Goal: Contribute content

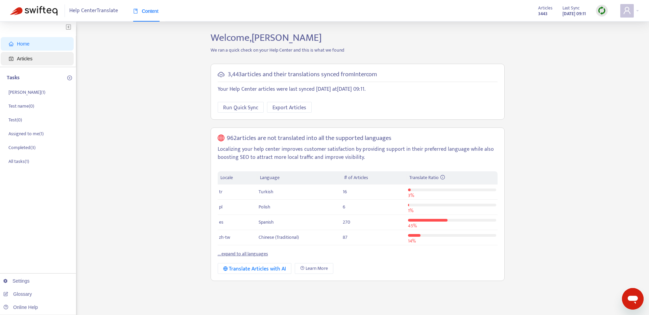
click at [14, 56] on span "Articles" at bounding box center [38, 59] width 59 height 14
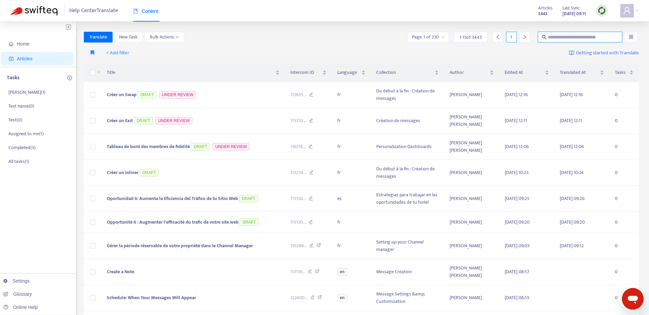
click at [556, 38] on input "text" at bounding box center [580, 36] width 65 height 7
type input "*******"
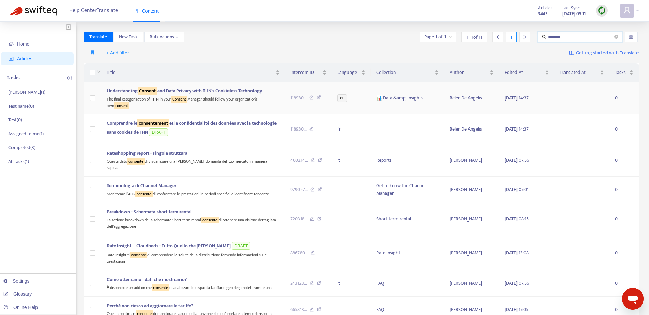
click at [229, 94] on span "Understanding Consent and Data Privacy with THN's Cookieless Technology" at bounding box center [184, 91] width 155 height 8
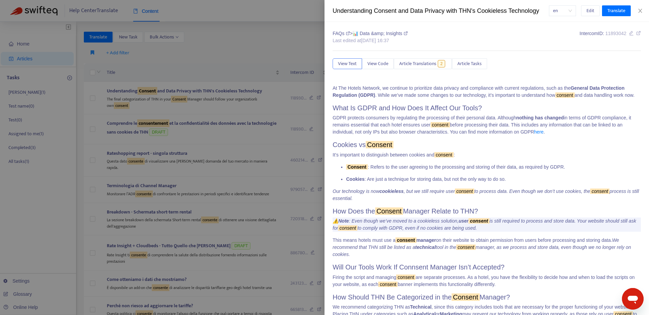
click at [206, 122] on div at bounding box center [324, 157] width 649 height 315
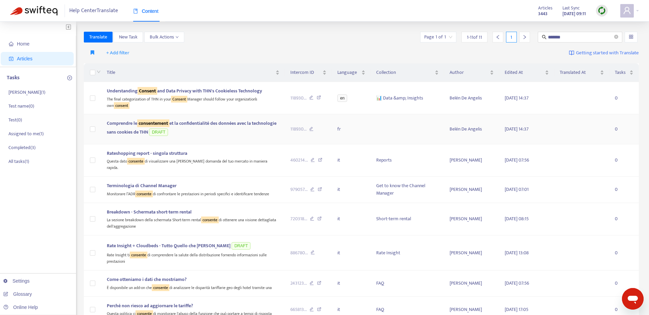
click at [222, 127] on span "Comprendre le consentement et la confidentialité des données avec la technologi…" at bounding box center [192, 128] width 170 height 17
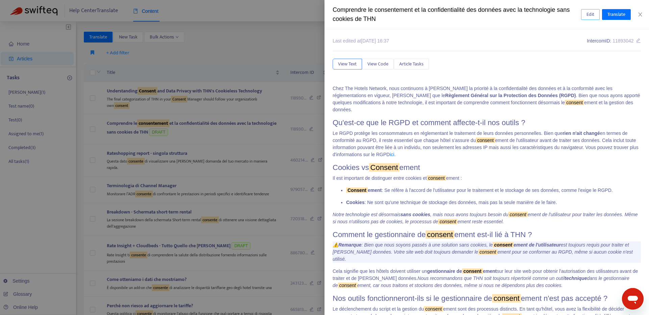
click at [592, 11] on span "Edit" at bounding box center [590, 14] width 8 height 7
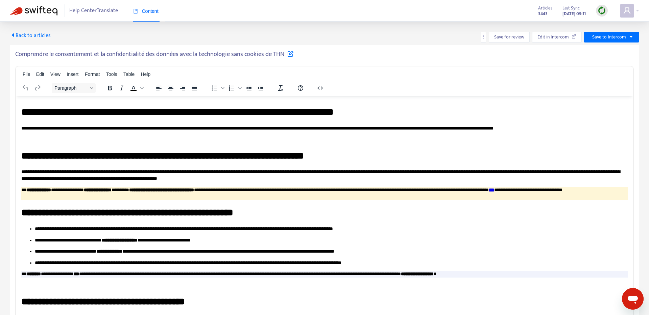
scroll to position [26, 0]
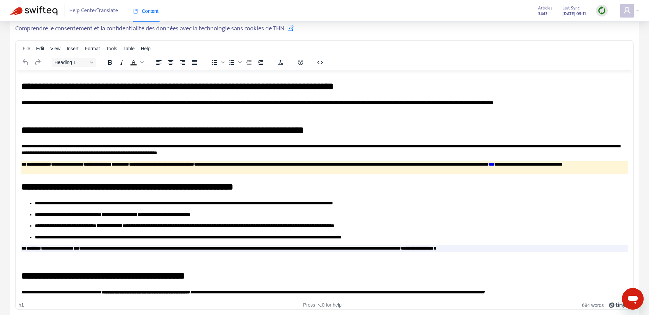
click at [221, 270] on h1 "**********" at bounding box center [324, 276] width 606 height 13
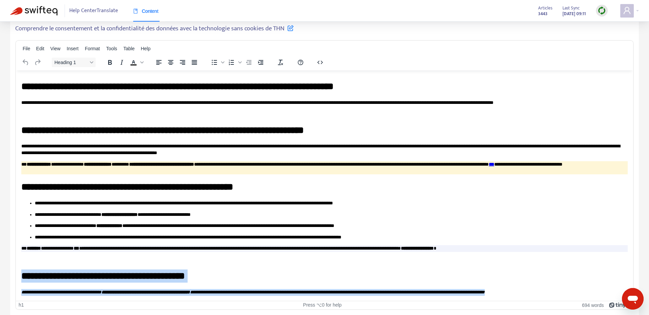
drag, startPoint x: 22, startPoint y: 276, endPoint x: 46, endPoint y: 301, distance: 34.9
click at [46, 301] on html "**********" at bounding box center [324, 77] width 617 height 448
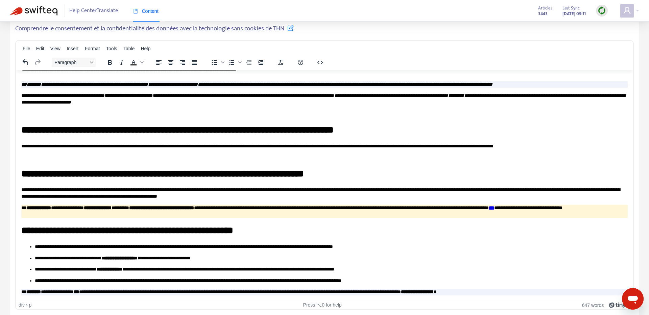
scroll to position [0, 0]
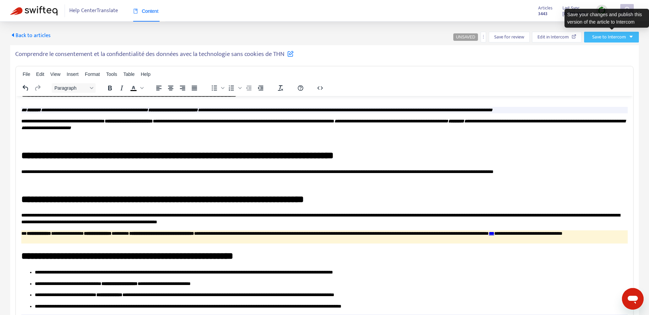
drag, startPoint x: 625, startPoint y: 40, endPoint x: 621, endPoint y: 48, distance: 8.6
click at [625, 41] on button "Save to Intercom" at bounding box center [611, 37] width 55 height 11
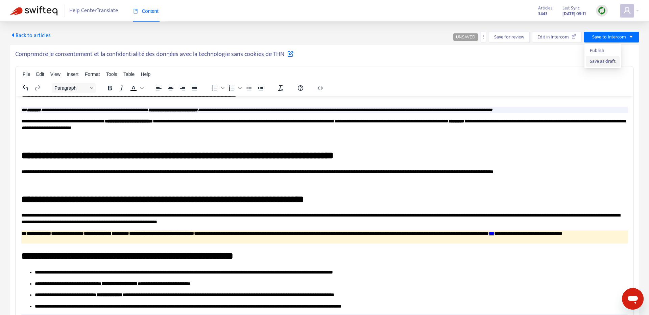
drag, startPoint x: 604, startPoint y: 64, endPoint x: 593, endPoint y: 65, distance: 10.5
click at [603, 64] on span "Save as draft" at bounding box center [602, 61] width 26 height 7
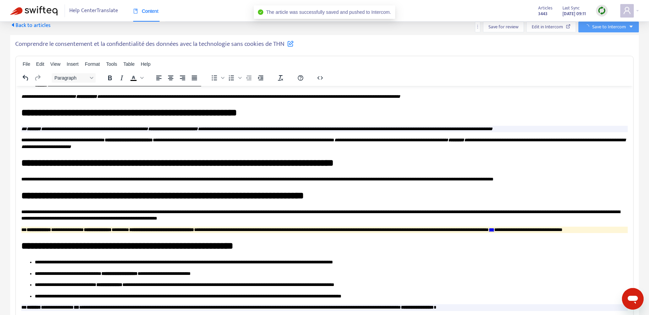
scroll to position [117, 0]
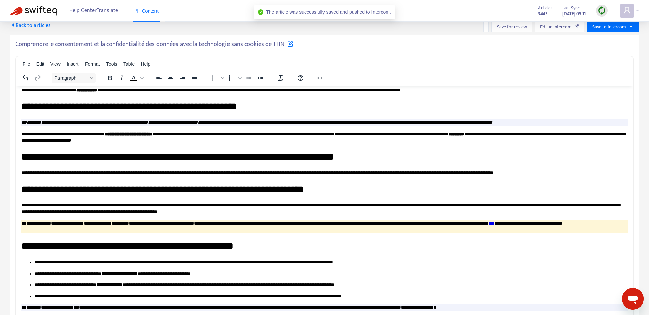
click at [19, 26] on span "Back to articles" at bounding box center [30, 25] width 41 height 9
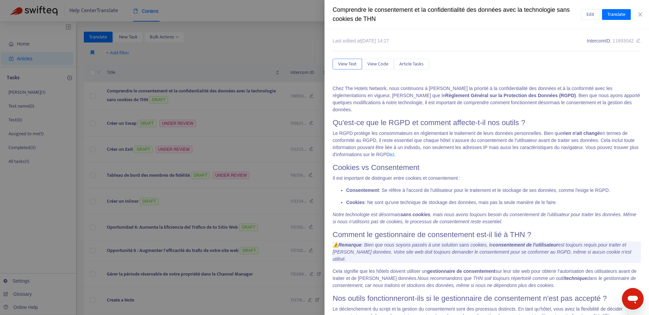
click at [242, 73] on div at bounding box center [324, 157] width 649 height 315
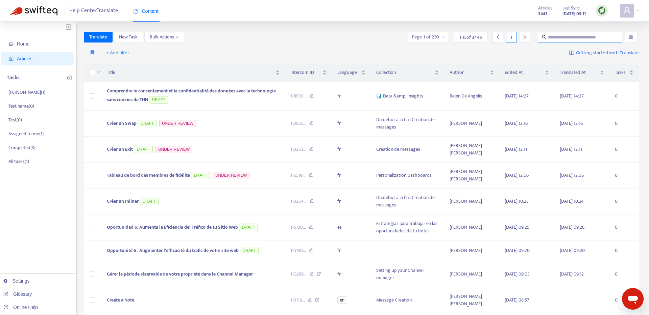
click at [574, 40] on input "text" at bounding box center [580, 36] width 65 height 7
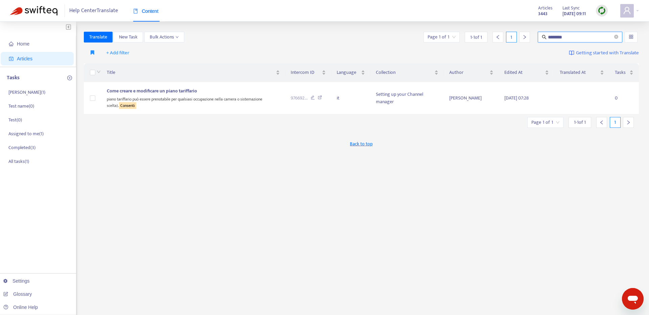
click at [557, 35] on input "********" at bounding box center [580, 36] width 65 height 7
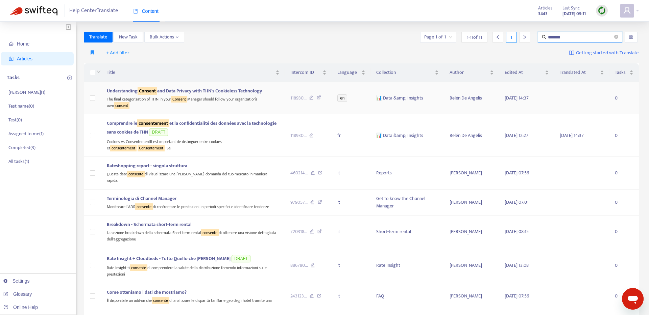
click at [224, 93] on span "Understanding Consent and Data Privacy with THN's Cookieless Technology" at bounding box center [184, 91] width 155 height 8
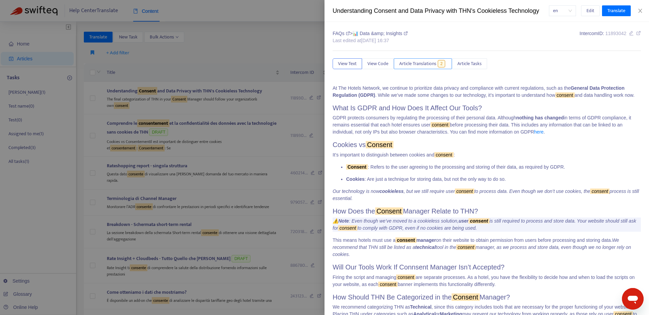
click at [430, 66] on span "Article Translations" at bounding box center [417, 63] width 37 height 7
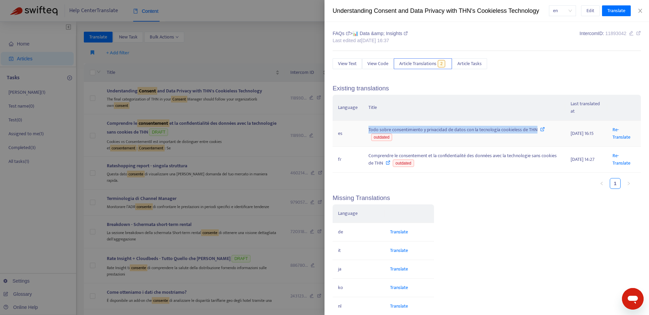
copy div "Todo sobre consentimiento y privacidad de datos con la tecnología cookieless de…"
drag, startPoint x: 401, startPoint y: 131, endPoint x: 516, endPoint y: 129, distance: 115.2
click at [530, 130] on div "Todo sobre consentimiento y privacidad de datos con la tecnología cookieless de…" at bounding box center [463, 133] width 191 height 15
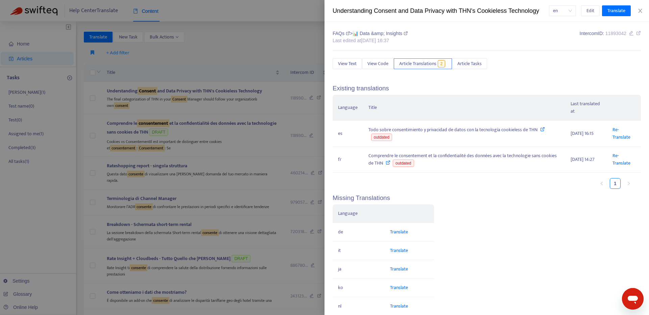
click at [237, 70] on div at bounding box center [324, 157] width 649 height 315
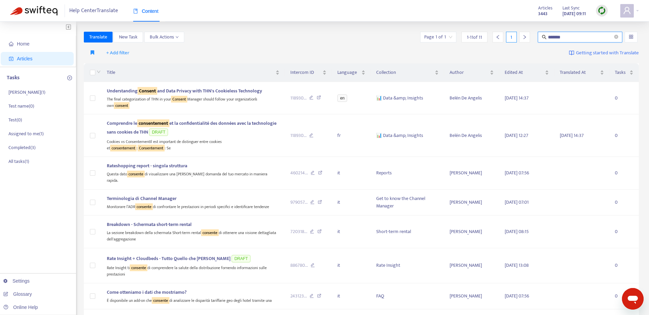
click at [557, 37] on input "*******" at bounding box center [580, 36] width 65 height 7
paste input "**********"
type input "**********"
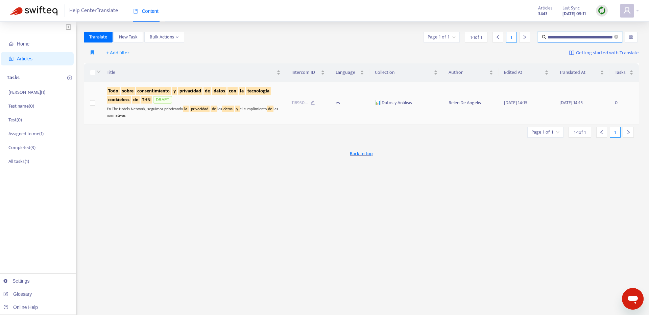
click at [216, 88] on sqkw "datos" at bounding box center [219, 91] width 14 height 8
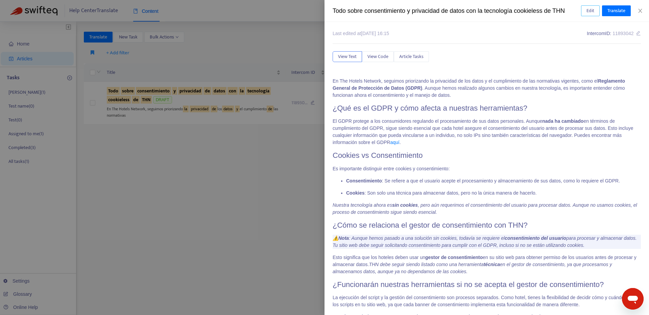
drag, startPoint x: 589, startPoint y: 10, endPoint x: 531, endPoint y: 86, distance: 95.7
click at [589, 10] on span "Edit" at bounding box center [590, 10] width 8 height 7
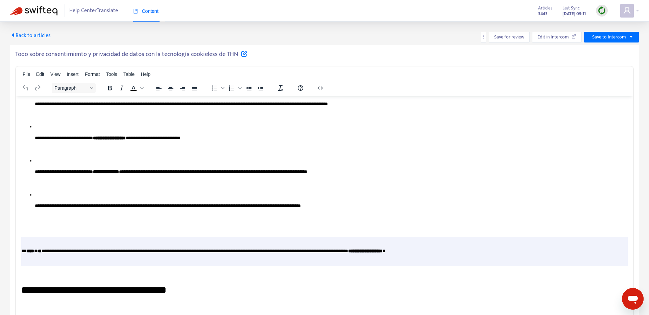
scroll to position [26, 0]
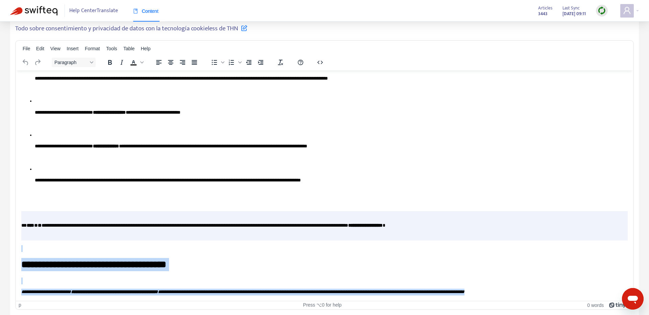
drag, startPoint x: 62, startPoint y: 247, endPoint x: 174, endPoint y: 311, distance: 128.5
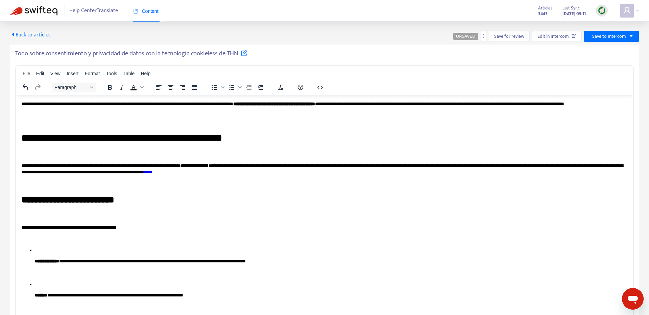
scroll to position [0, 0]
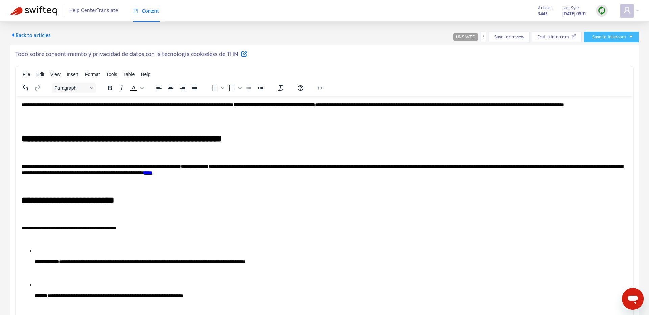
click at [595, 40] on span "Save to Intercom" at bounding box center [609, 36] width 34 height 7
click at [595, 58] on span "Save as draft" at bounding box center [602, 61] width 26 height 7
